Goal: Task Accomplishment & Management: Manage account settings

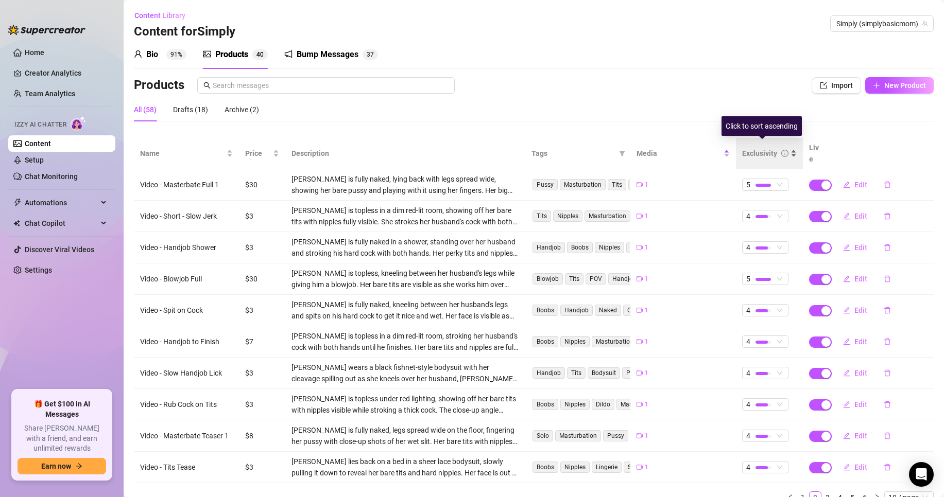
click at [759, 152] on div "Exclusivity" at bounding box center [759, 153] width 35 height 11
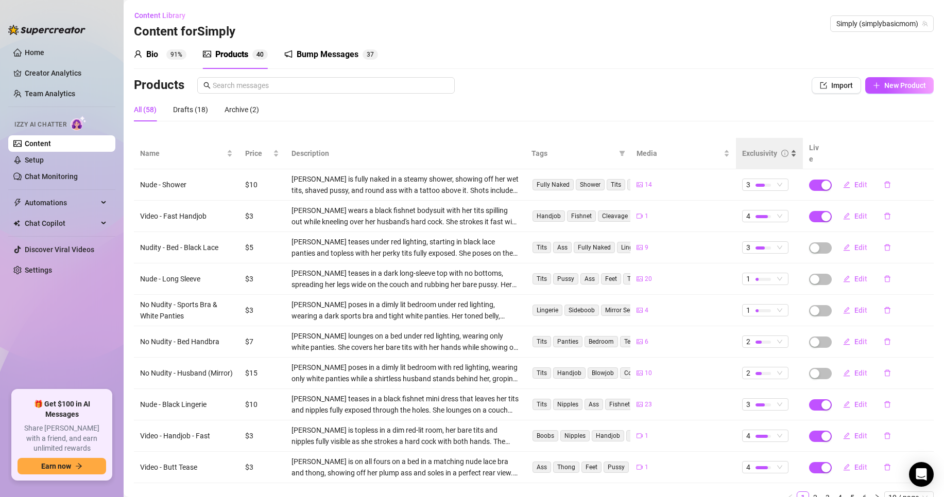
click at [782, 148] on div "Exclusivity" at bounding box center [769, 153] width 55 height 11
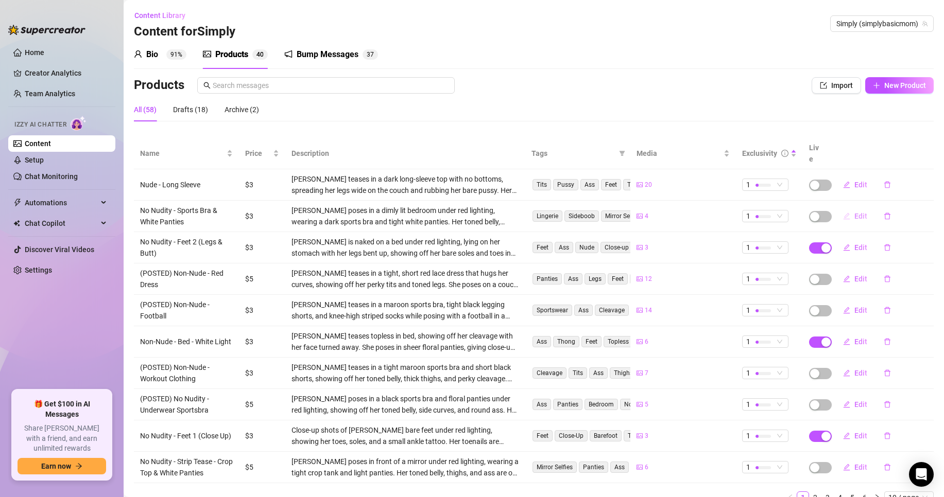
click at [854, 212] on span "Edit" at bounding box center [860, 216] width 13 height 8
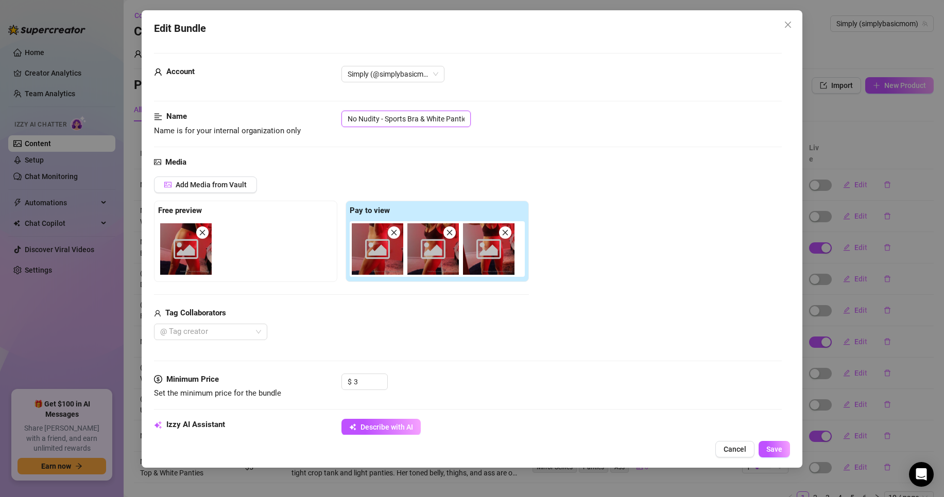
click at [350, 119] on input "No Nudity - Sports Bra & White Panties" at bounding box center [405, 119] width 129 height 16
type input "(POSTED) No Nudity - Sports Bra & White Panties"
click at [782, 447] on span "Save" at bounding box center [774, 449] width 16 height 8
